Goal: Task Accomplishment & Management: Manage account settings

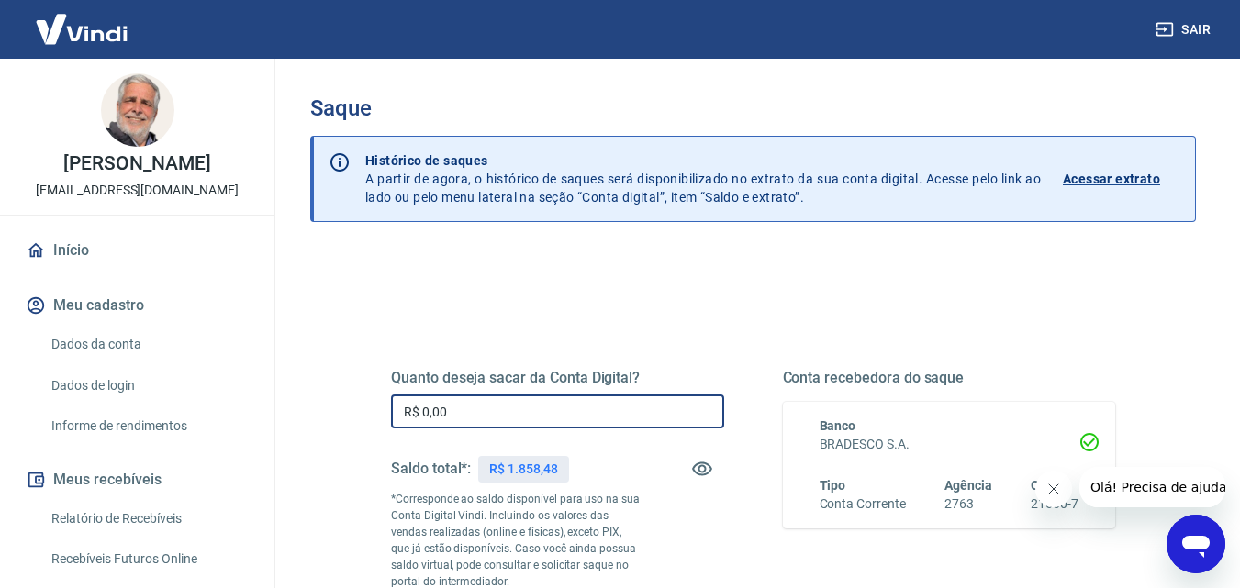
drag, startPoint x: 421, startPoint y: 409, endPoint x: 457, endPoint y: 411, distance: 35.8
click at [457, 411] on input "R$ 0,00" at bounding box center [557, 412] width 333 height 34
click at [543, 424] on input "R$ 0,00" at bounding box center [557, 412] width 333 height 34
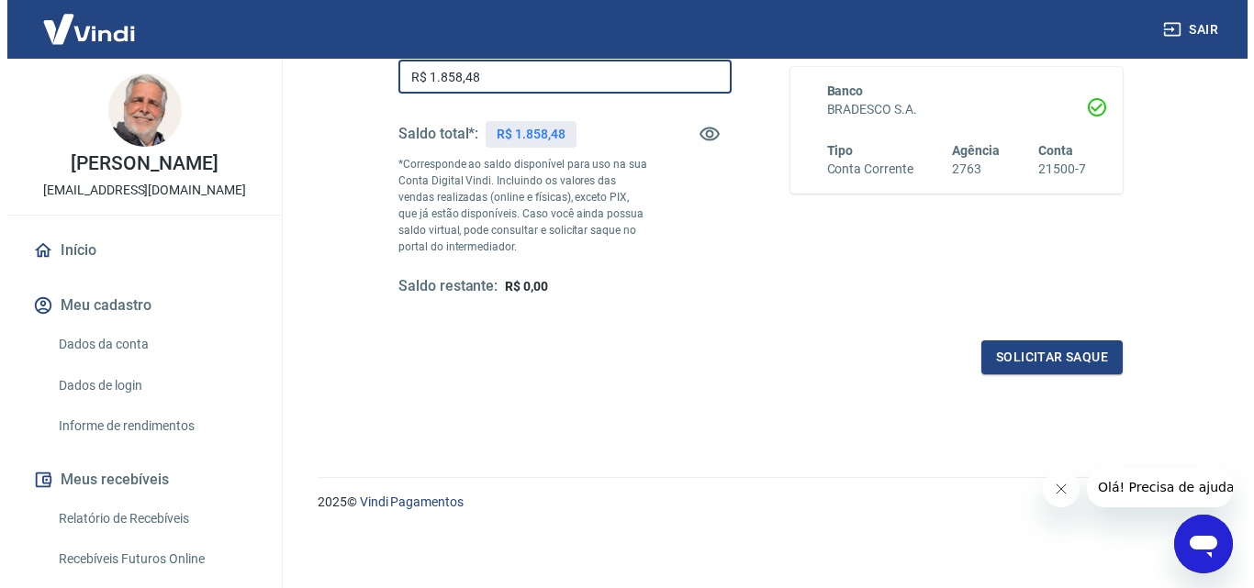
scroll to position [336, 0]
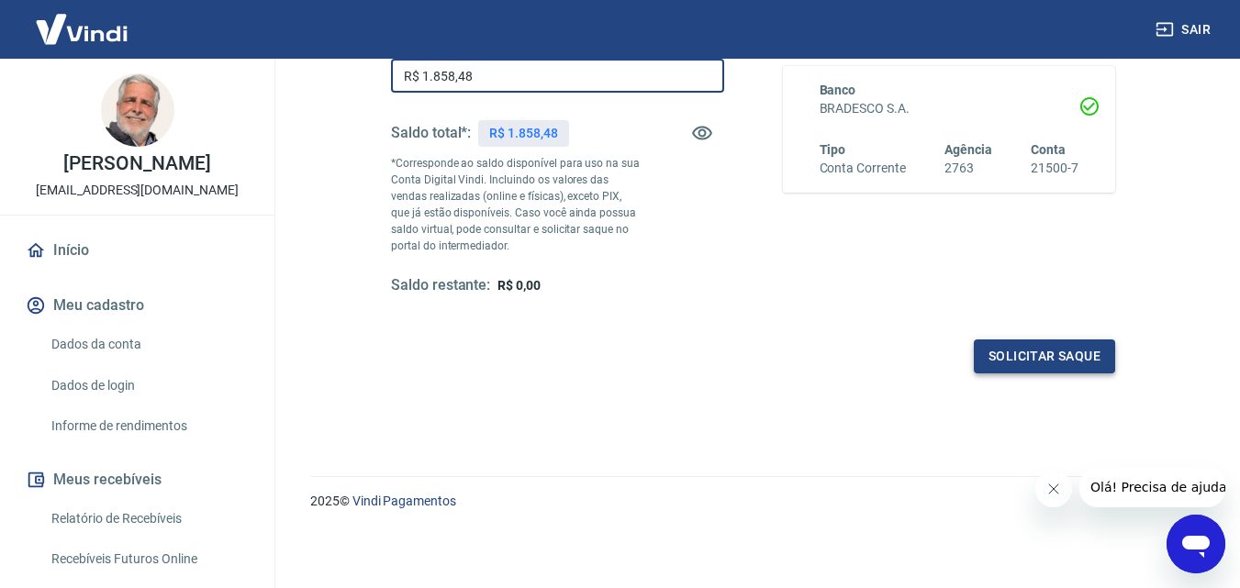
type input "R$ 1.858,48"
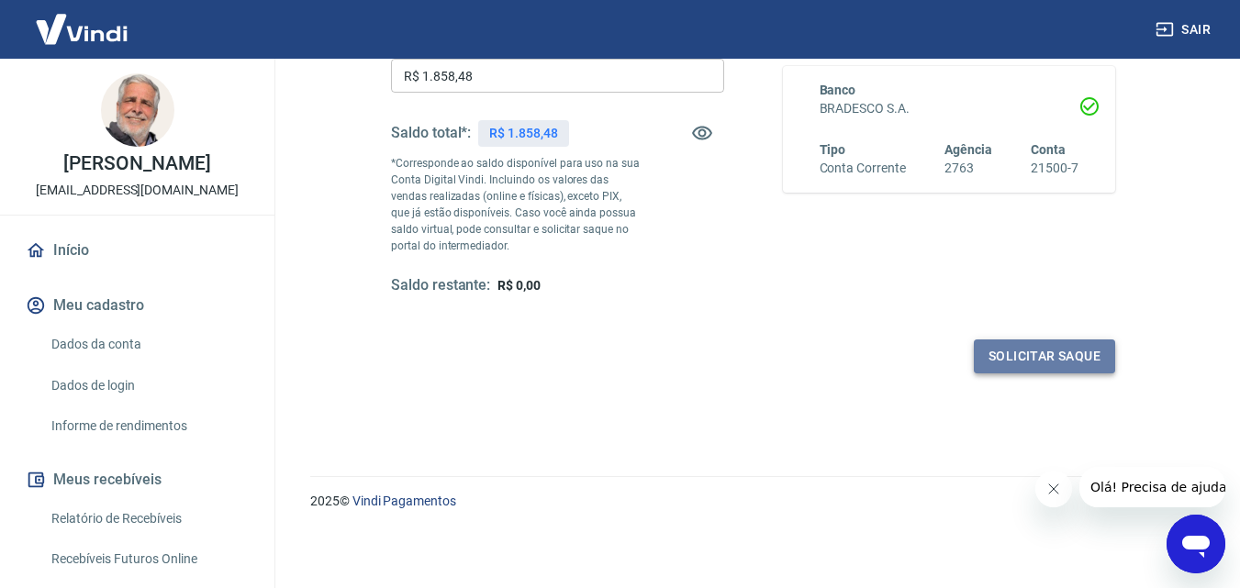
click at [1032, 359] on button "Solicitar saque" at bounding box center [1044, 357] width 141 height 34
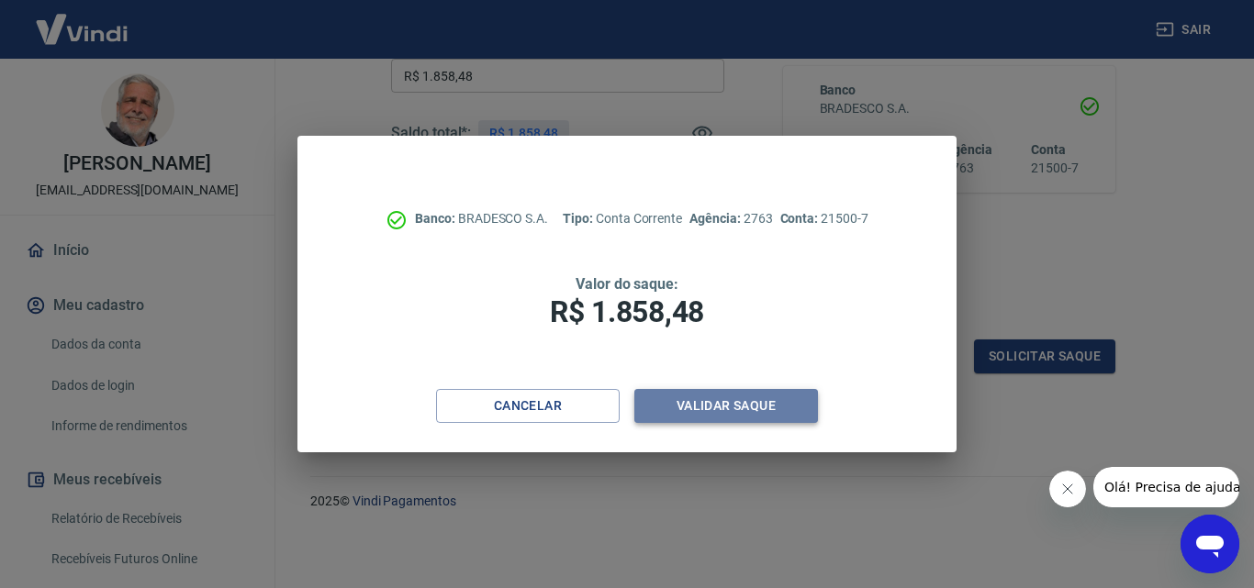
click at [716, 415] on button "Validar saque" at bounding box center [726, 406] width 184 height 34
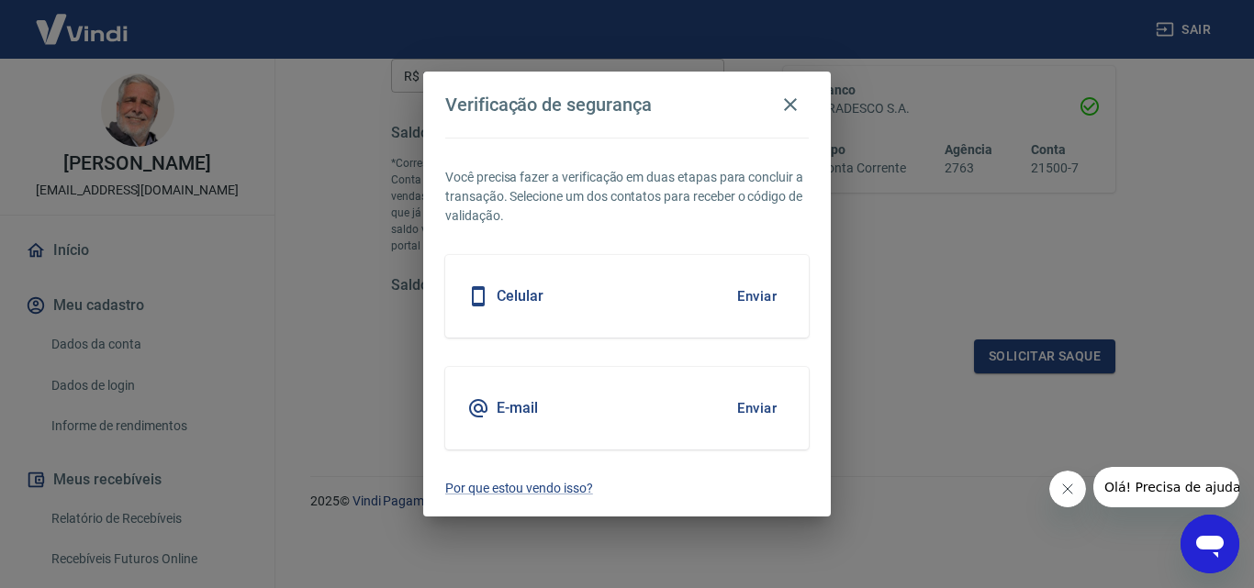
click at [760, 295] on button "Enviar" at bounding box center [757, 296] width 60 height 39
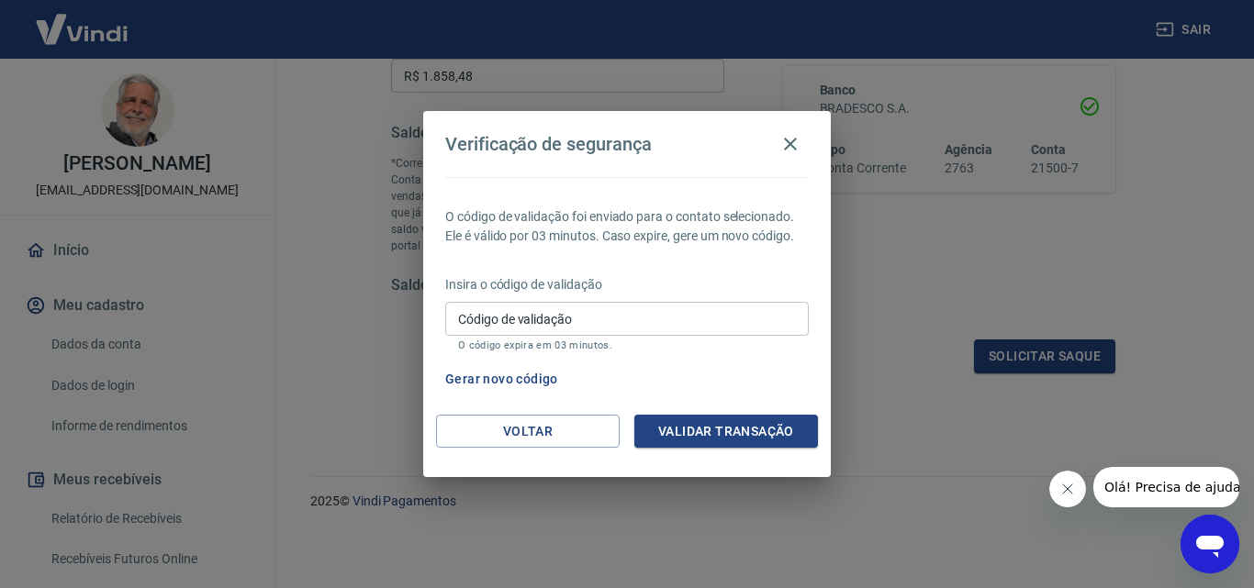
click at [681, 325] on input "Código de validação" at bounding box center [626, 319] width 363 height 34
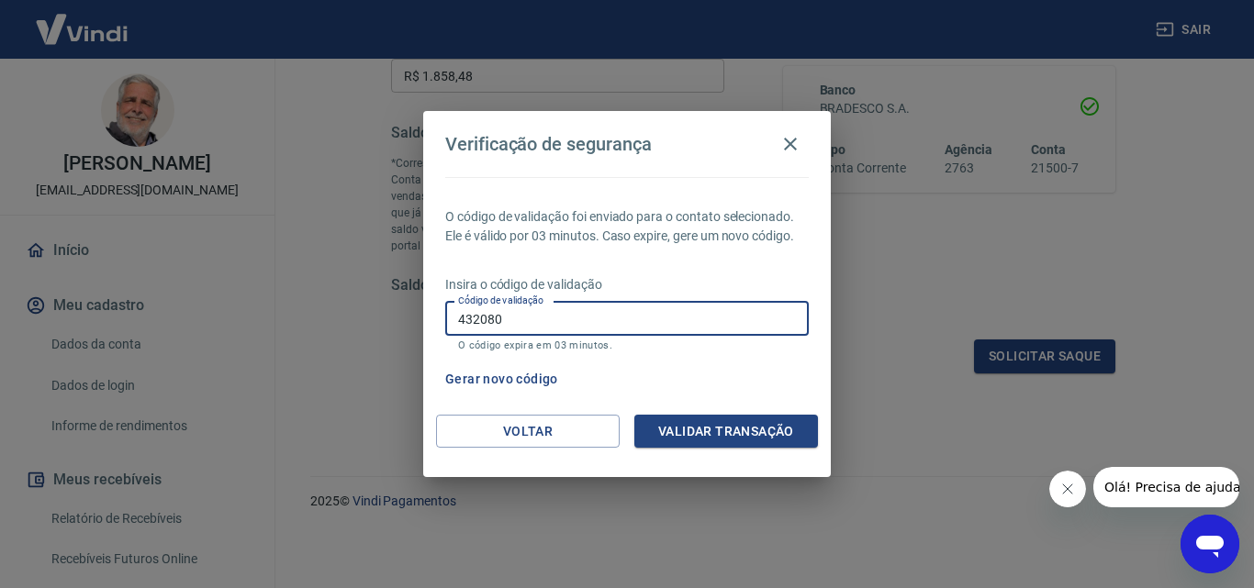
type input "432080"
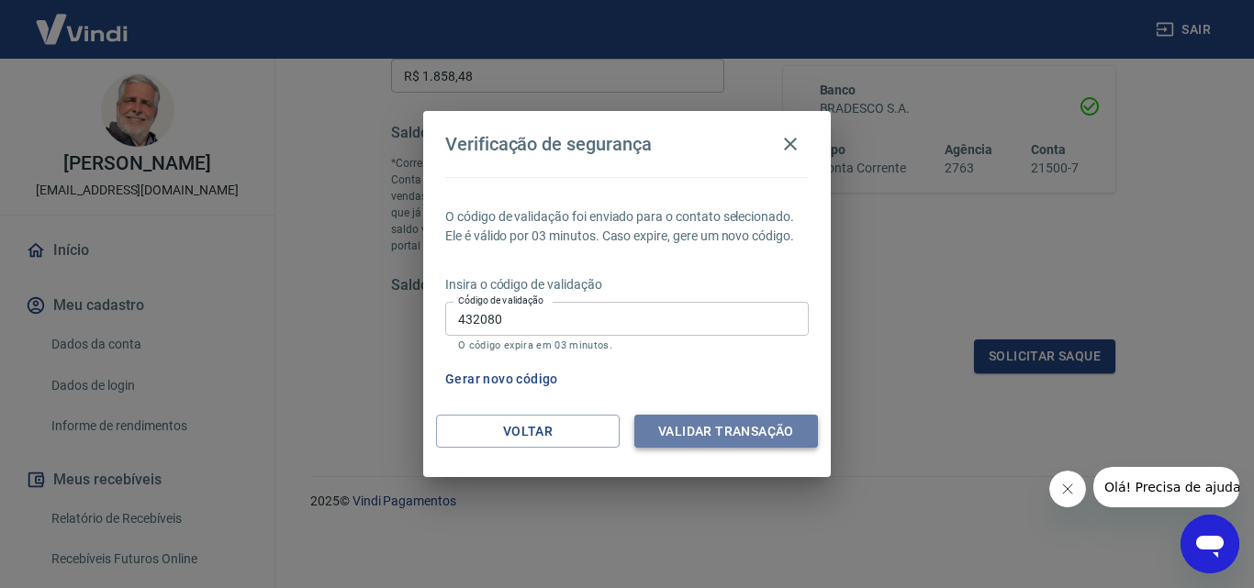
click at [708, 429] on button "Validar transação" at bounding box center [726, 432] width 184 height 34
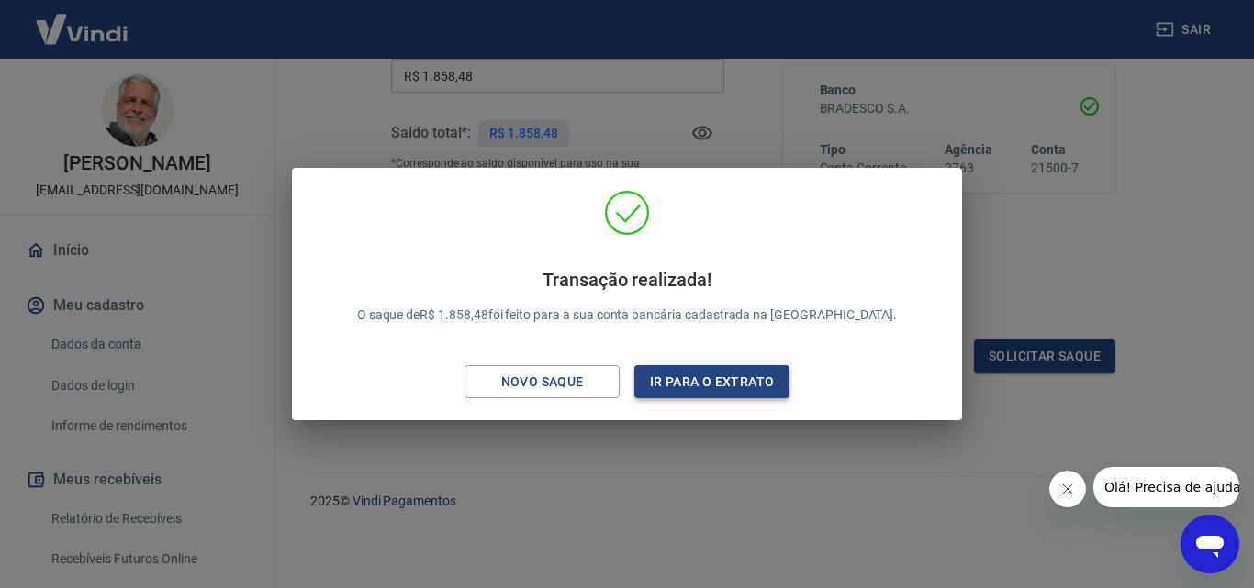
click at [701, 375] on button "Ir para o extrato" at bounding box center [711, 382] width 155 height 34
